Goal: Feedback & Contribution: Leave review/rating

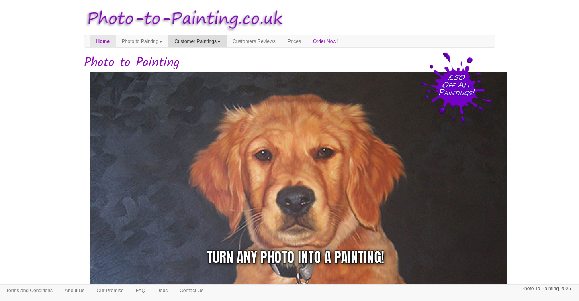
click at [227, 42] on link "Customer Paintings" at bounding box center [197, 41] width 58 height 12
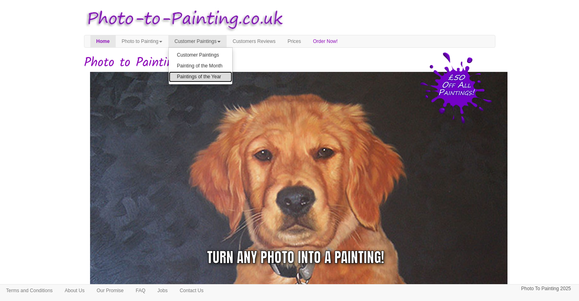
click at [221, 78] on link "Paintings of the Year" at bounding box center [201, 77] width 64 height 11
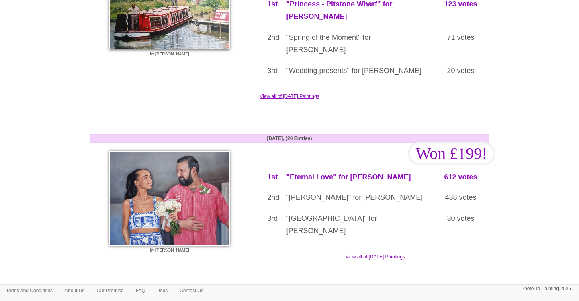
scroll to position [1014, 0]
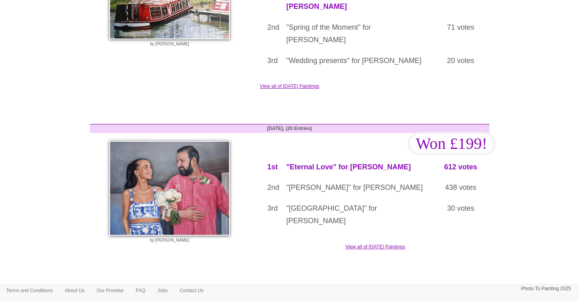
click at [298, 291] on button "Vote in this month's competition" at bounding box center [289, 298] width 89 height 14
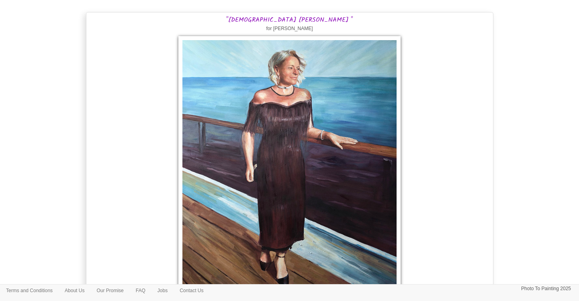
scroll to position [471, 0]
